Goal: Communication & Community: Participate in discussion

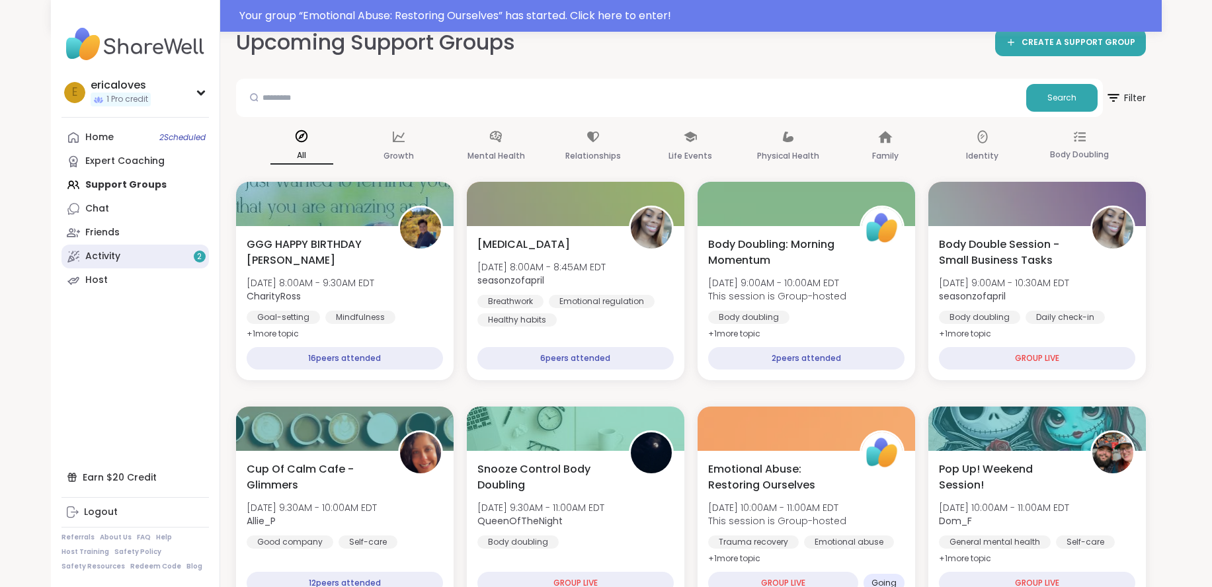
scroll to position [120, 0]
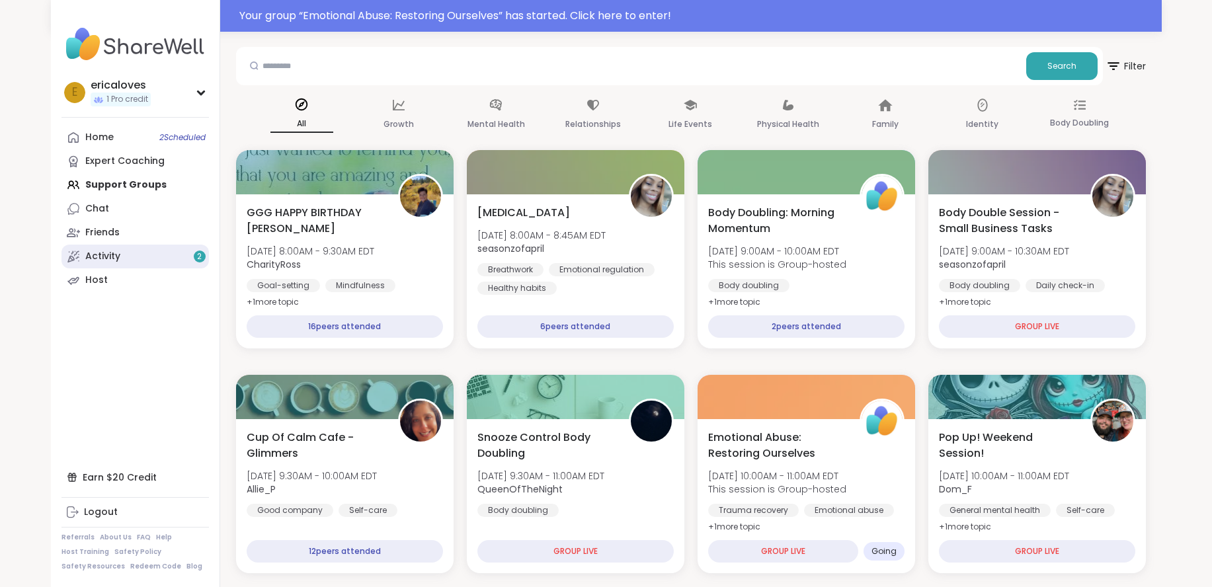
click at [128, 266] on link "Activity 2" at bounding box center [134, 257] width 147 height 24
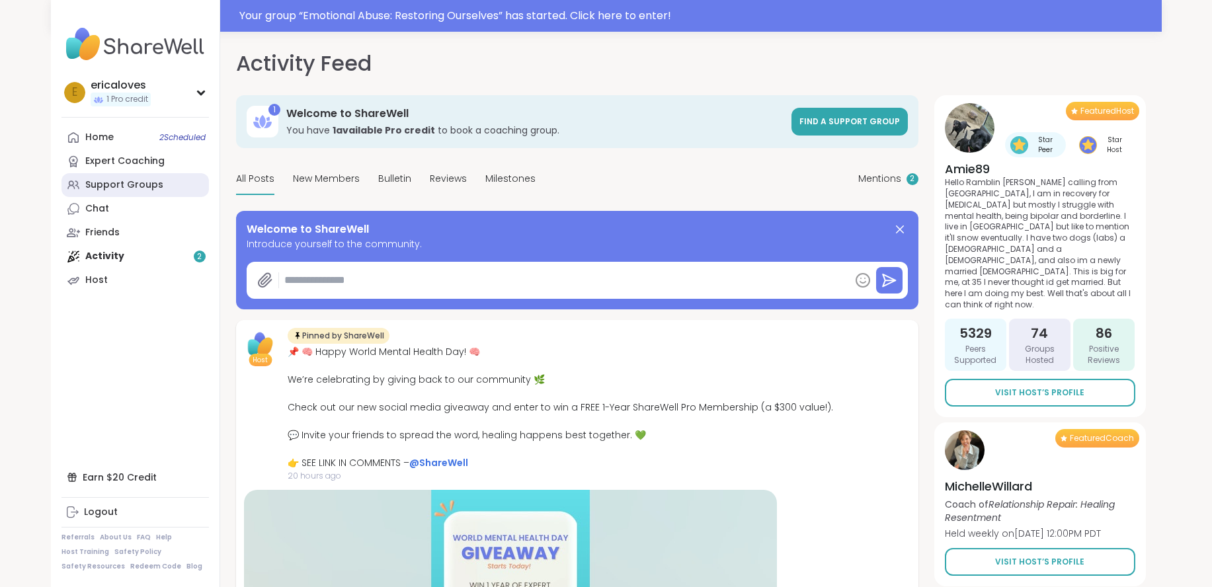
click at [155, 183] on div "Support Groups" at bounding box center [124, 185] width 78 height 13
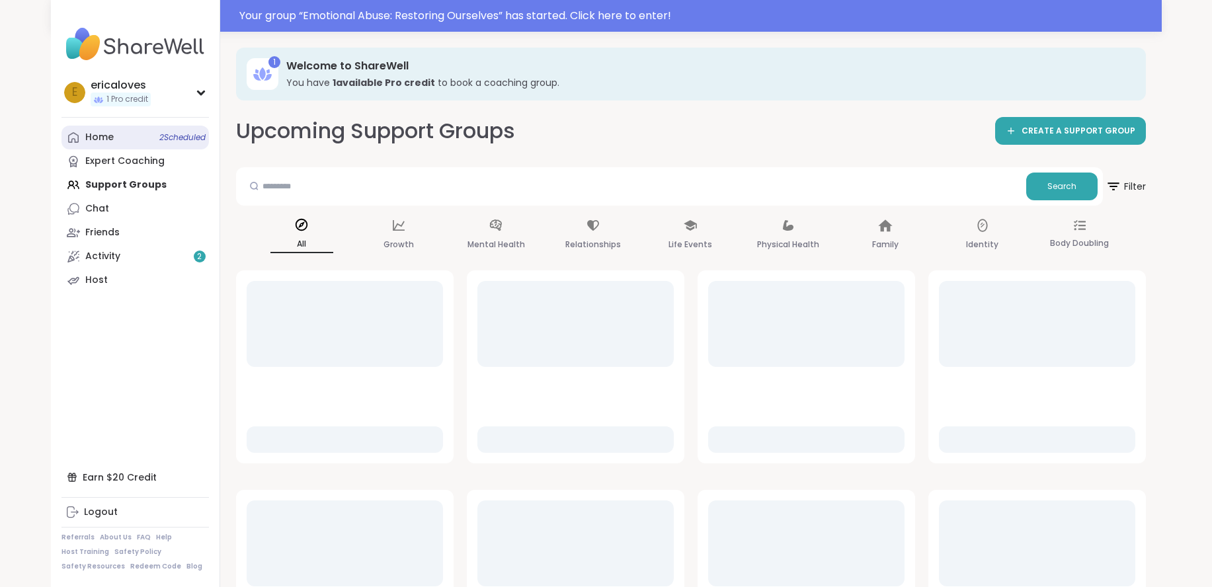
click at [134, 137] on link "Home 2 Scheduled" at bounding box center [134, 138] width 147 height 24
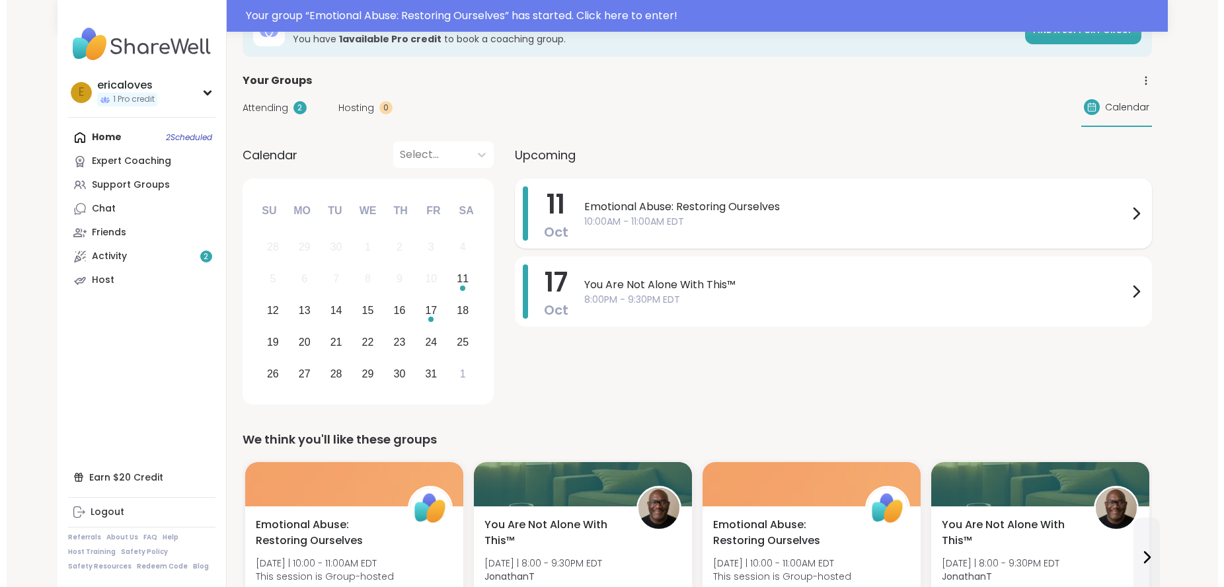
scroll to position [35, 0]
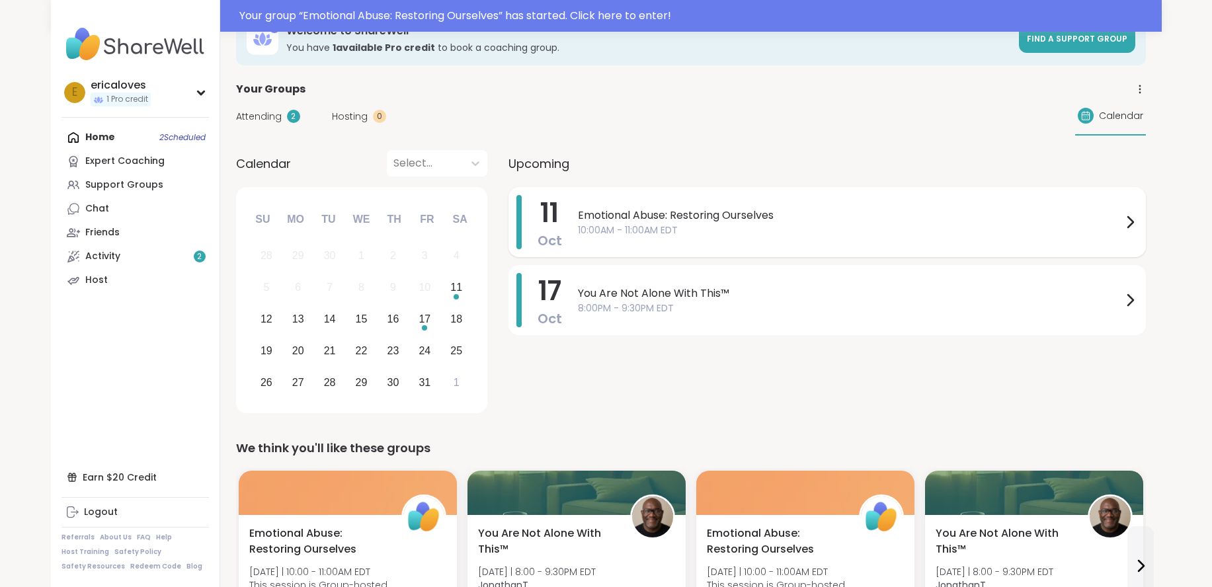
click at [760, 222] on span "Emotional Abuse: Restoring Ourselves" at bounding box center [850, 216] width 544 height 16
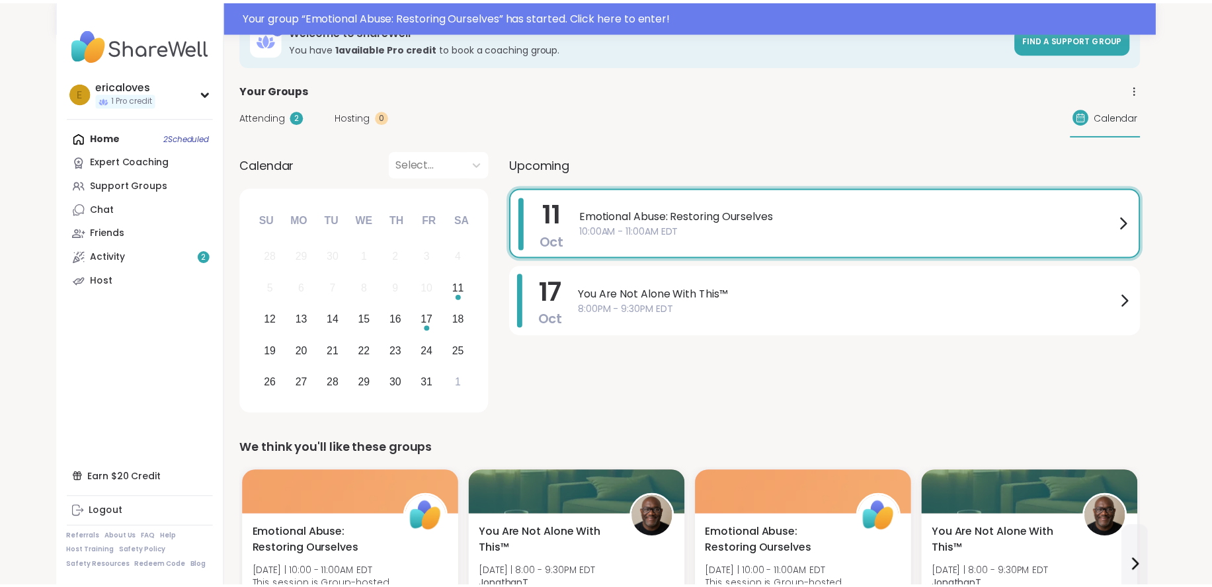
scroll to position [0, 0]
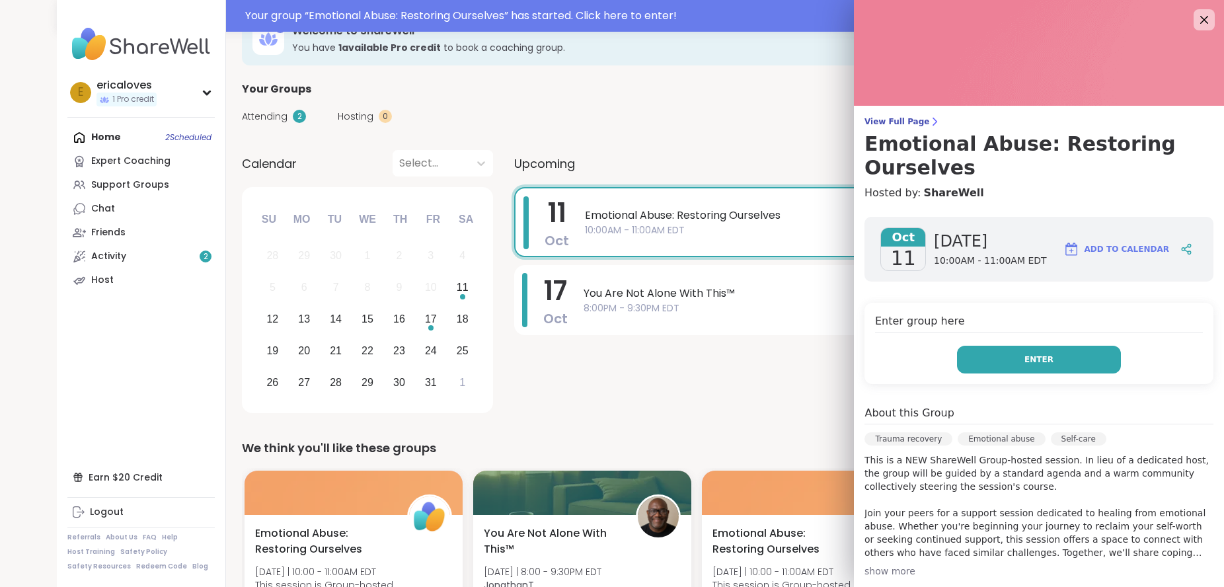
click at [959, 351] on button "Enter" at bounding box center [1039, 360] width 164 height 28
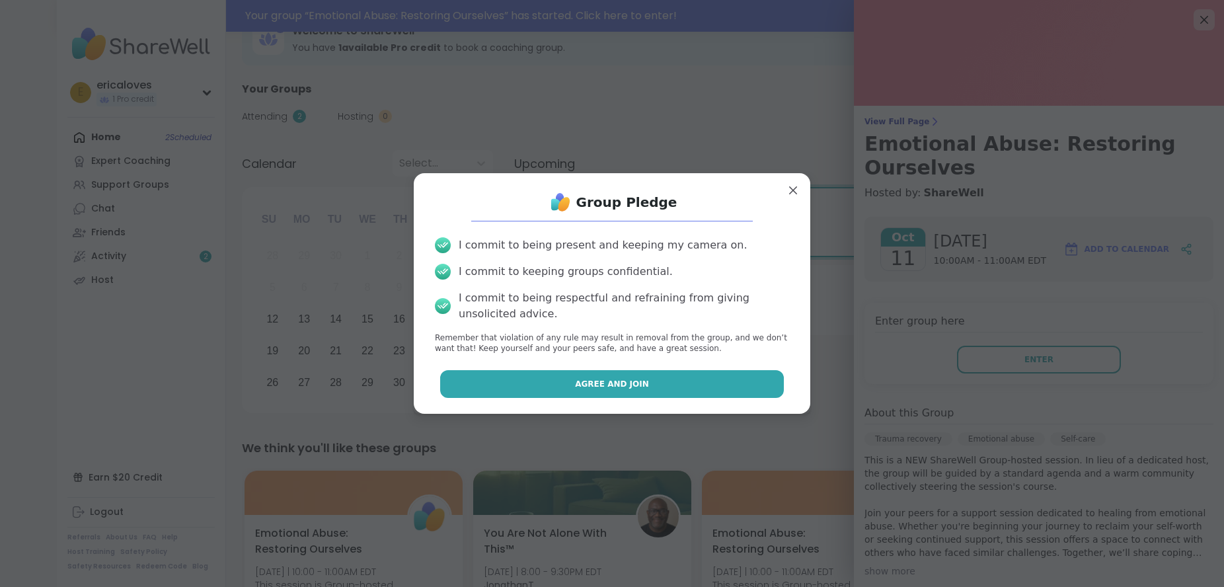
click at [664, 389] on button "Agree and Join" at bounding box center [612, 384] width 344 height 28
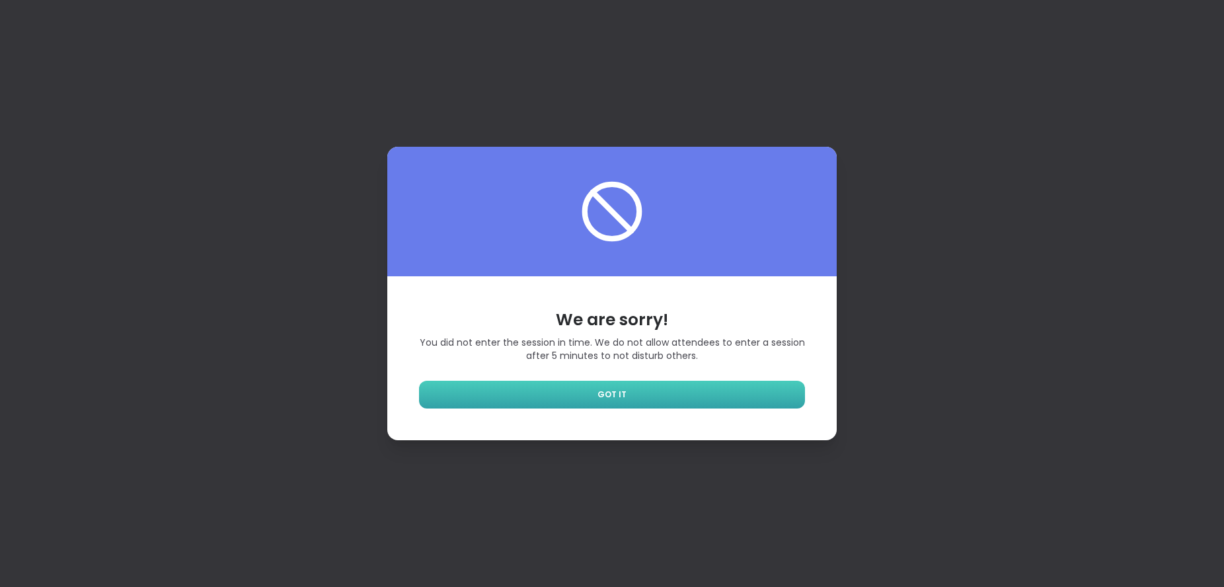
click at [756, 391] on link "GOT IT" at bounding box center [612, 395] width 386 height 28
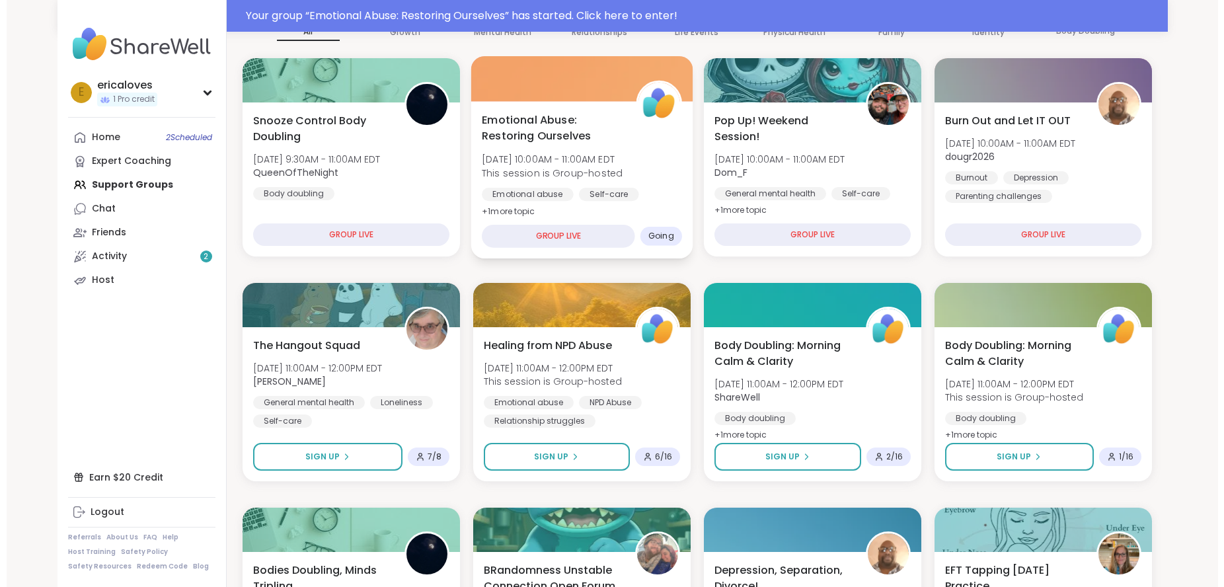
scroll to position [245, 0]
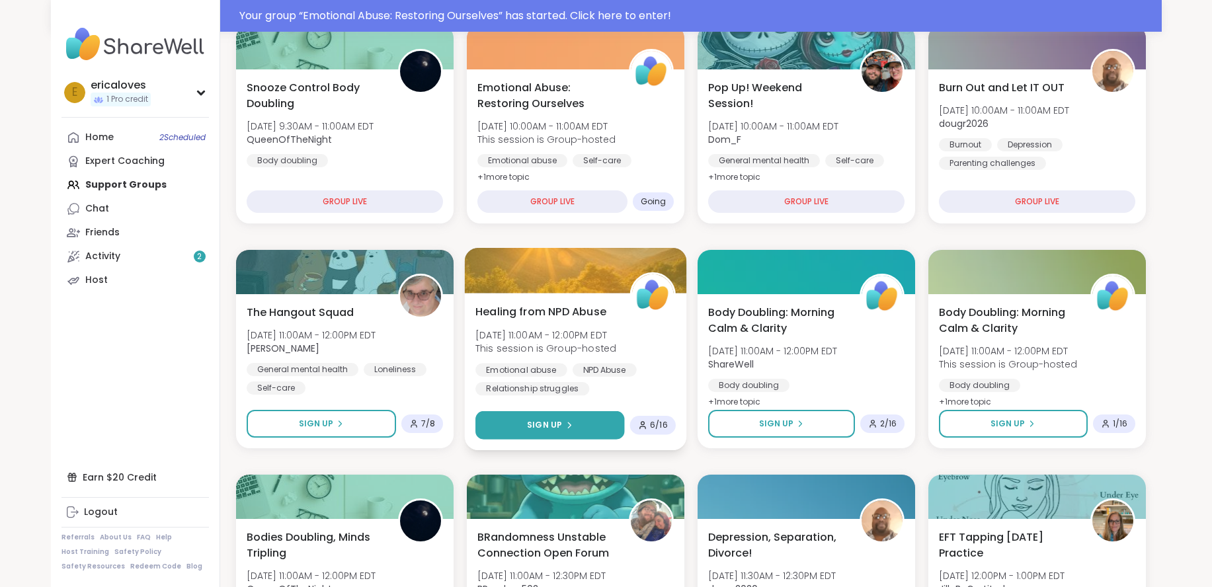
click at [556, 428] on span "Sign Up" at bounding box center [544, 425] width 35 height 12
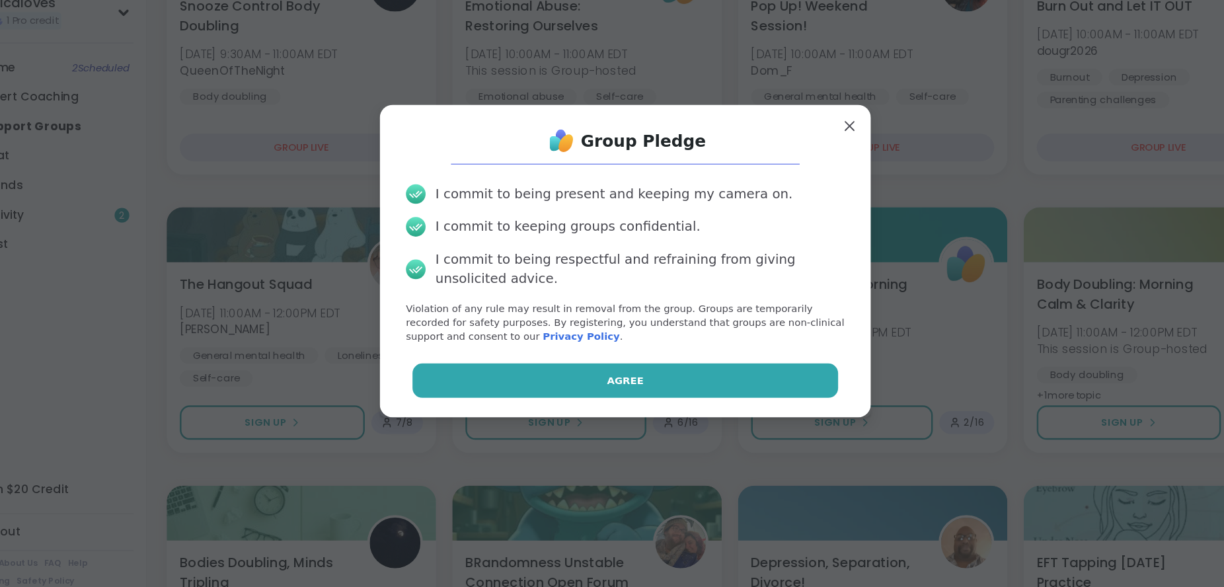
click at [567, 381] on button "Agree" at bounding box center [612, 390] width 344 height 28
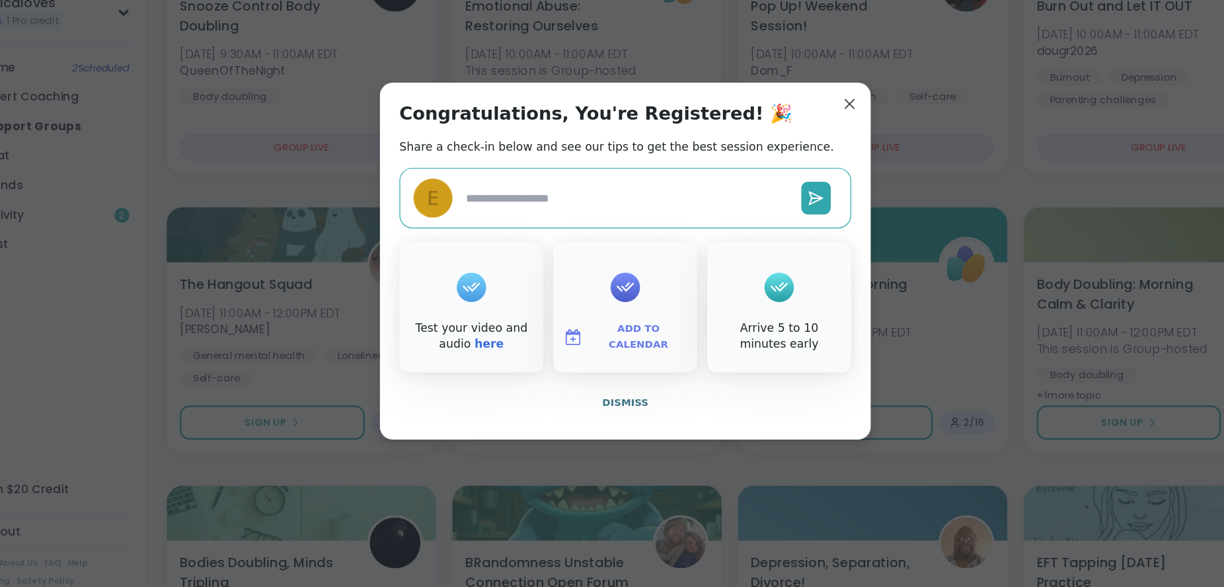
scroll to position [245, 0]
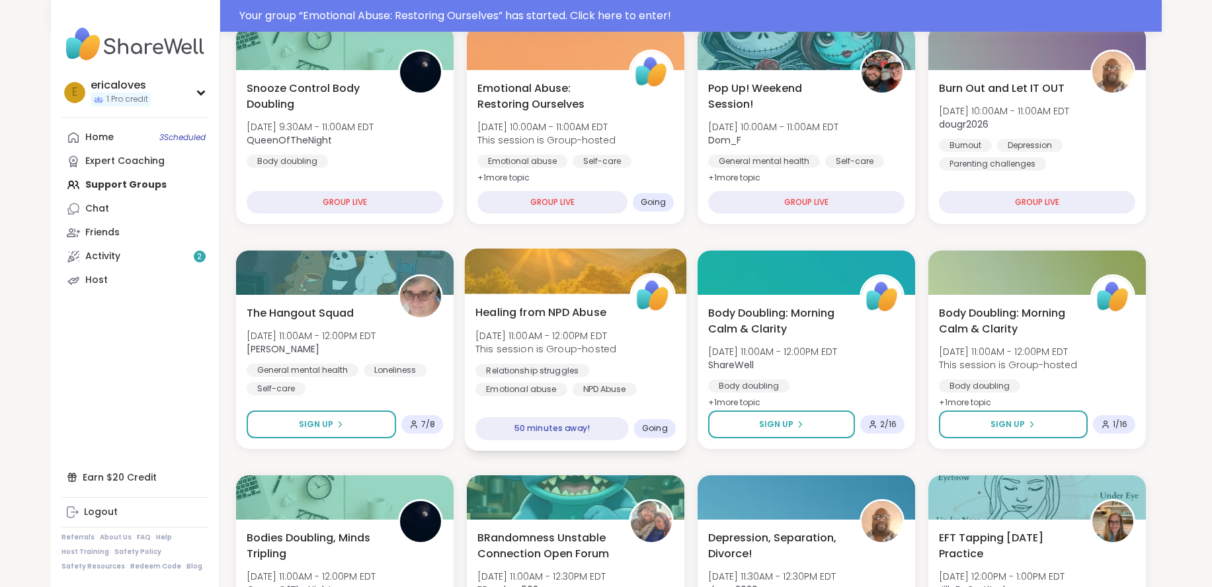
click at [649, 387] on div "Relationship struggles Emotional abuse NPD Abuse" at bounding box center [575, 380] width 200 height 32
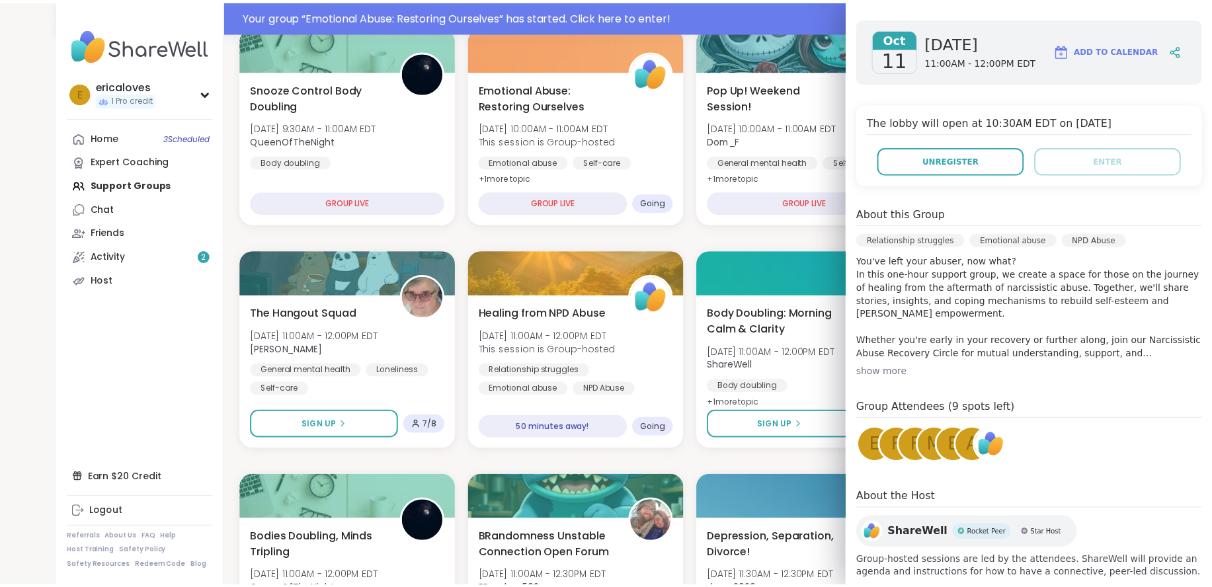
scroll to position [201, 0]
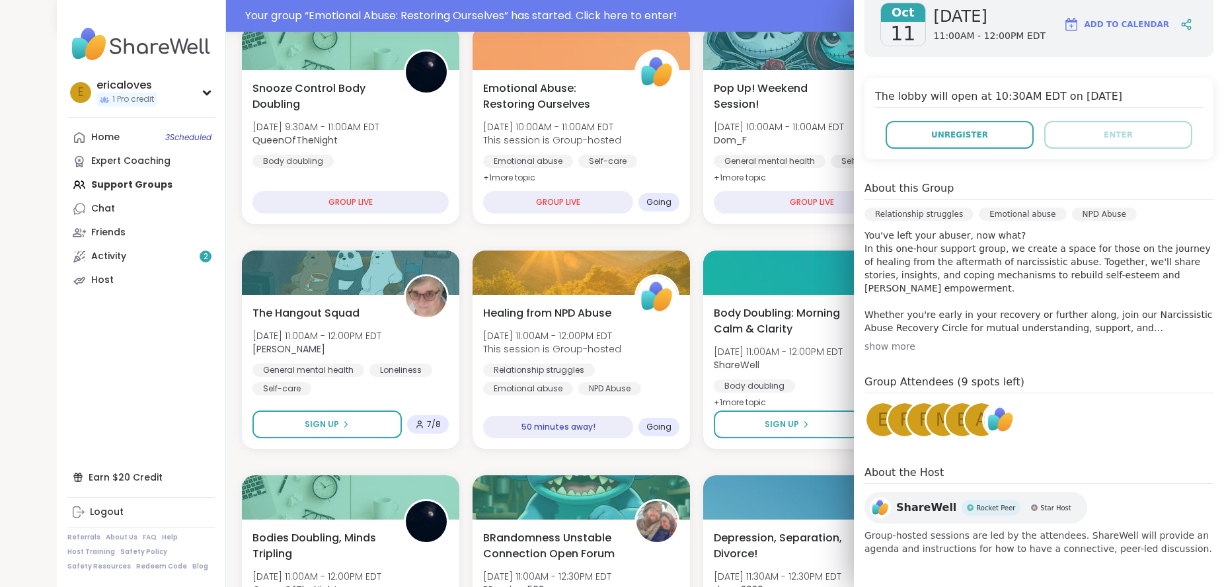
click at [881, 351] on div "show more" at bounding box center [1039, 346] width 349 height 13
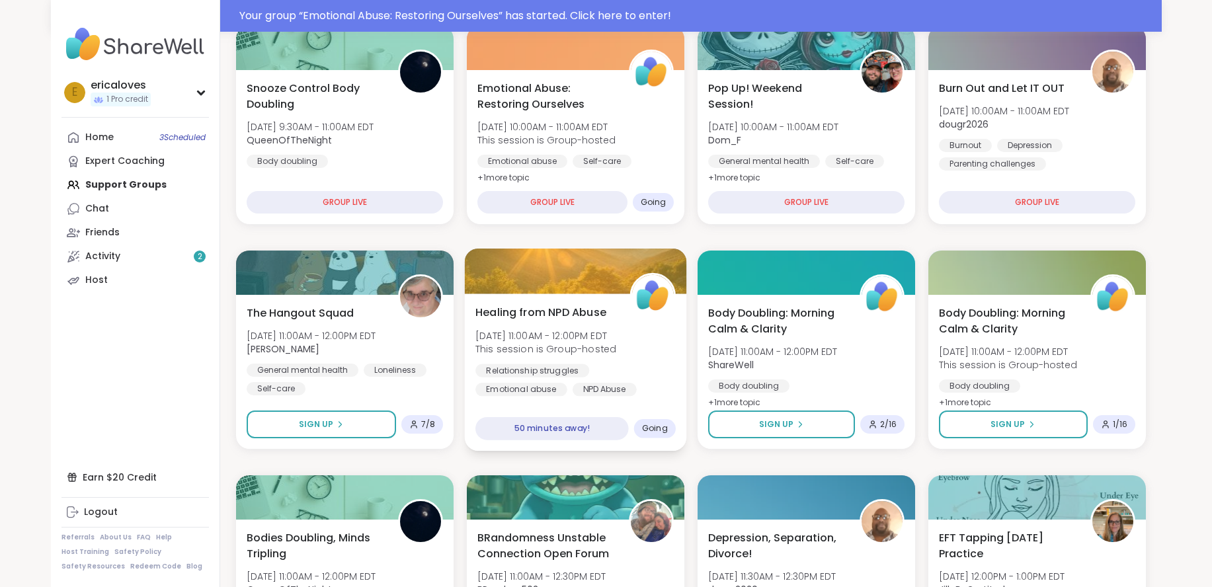
scroll to position [0, 0]
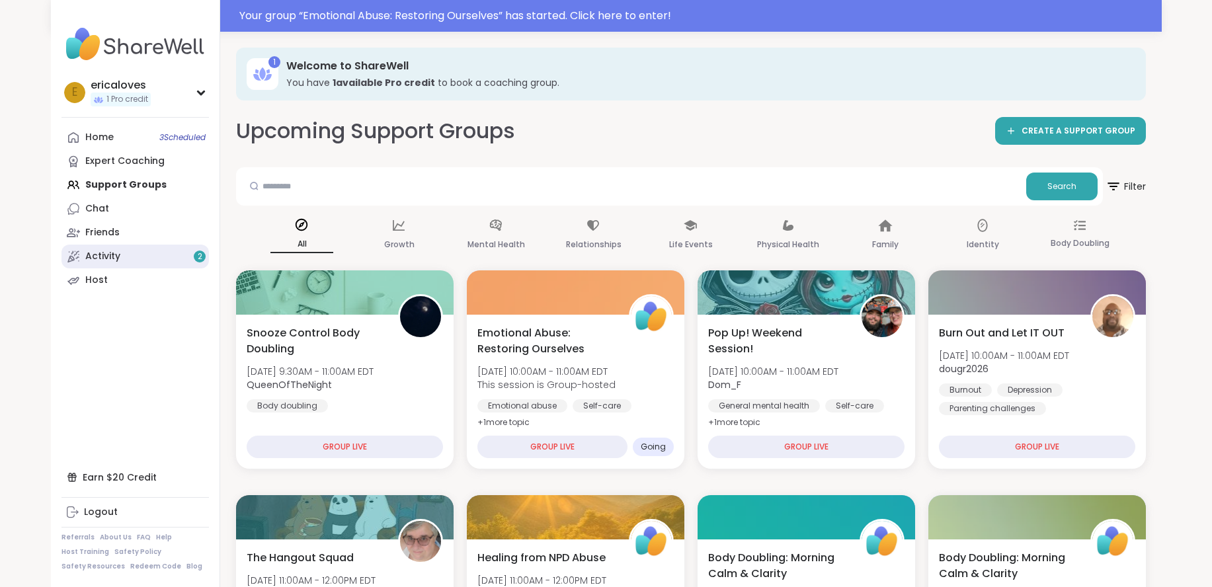
click at [158, 262] on link "Activity 2" at bounding box center [134, 257] width 147 height 24
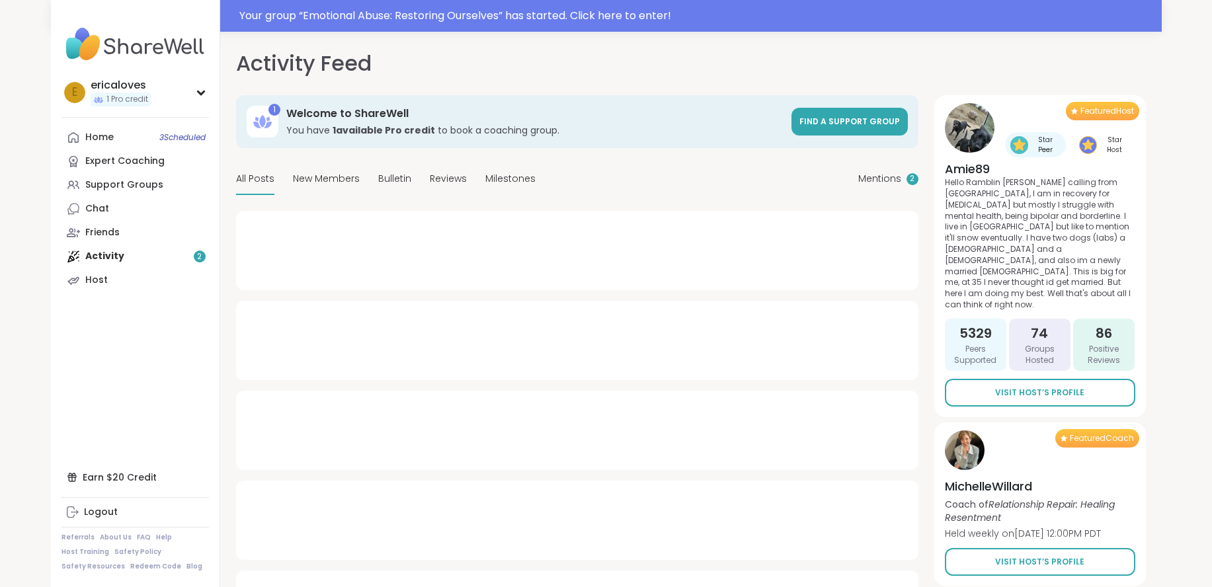
type textarea "*"
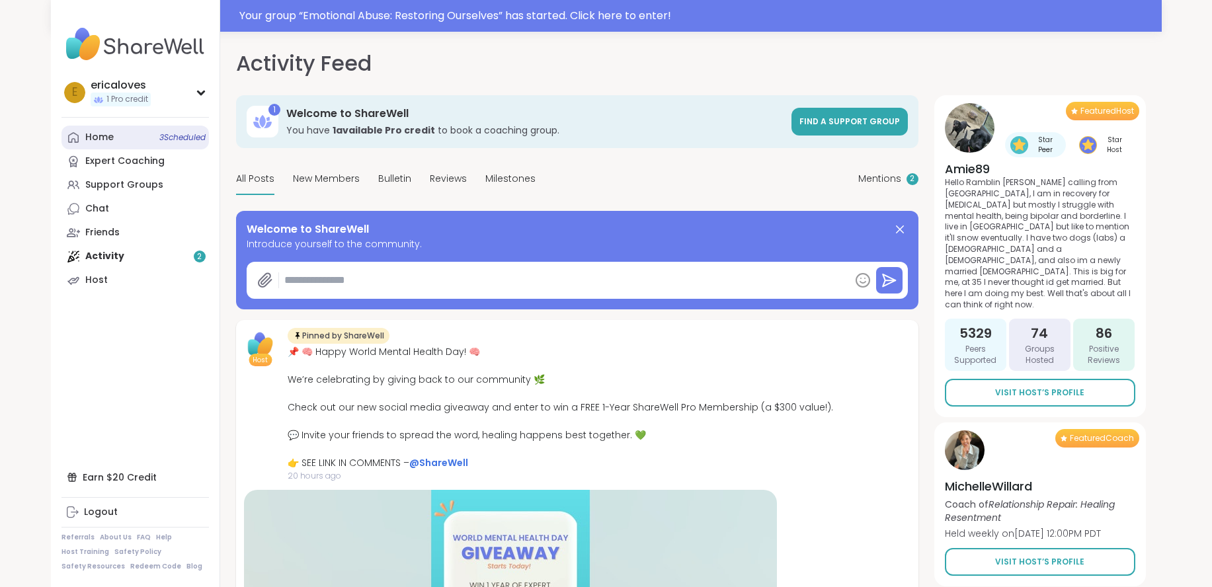
click at [122, 143] on link "Home 3 Scheduled" at bounding box center [134, 138] width 147 height 24
